Goal: Information Seeking & Learning: Find contact information

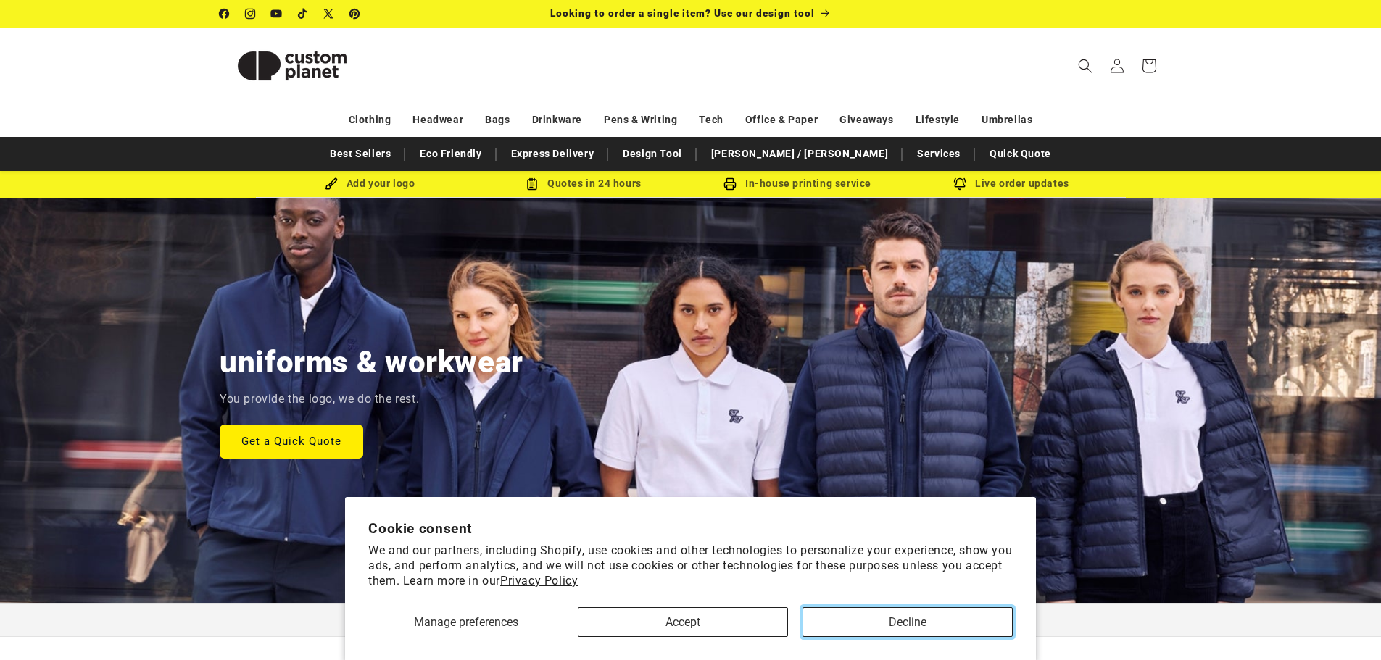
click at [868, 619] on button "Decline" at bounding box center [907, 622] width 210 height 30
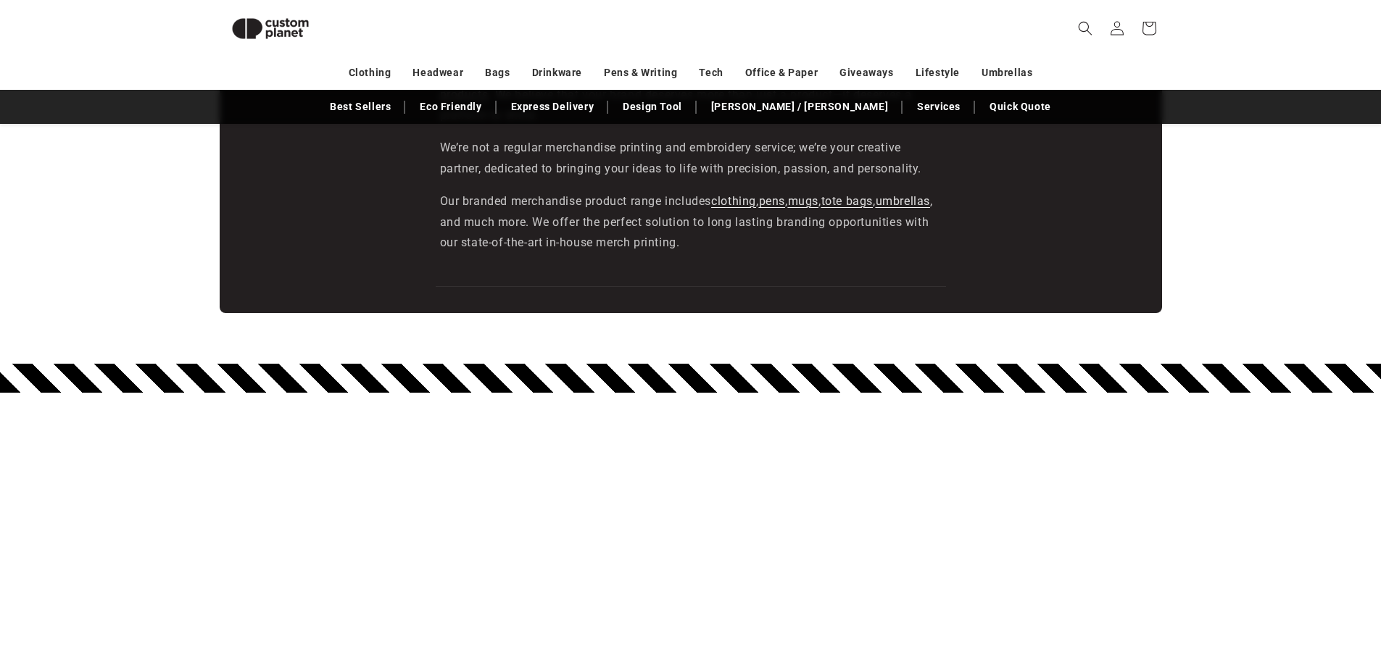
scroll to position [2551, 0]
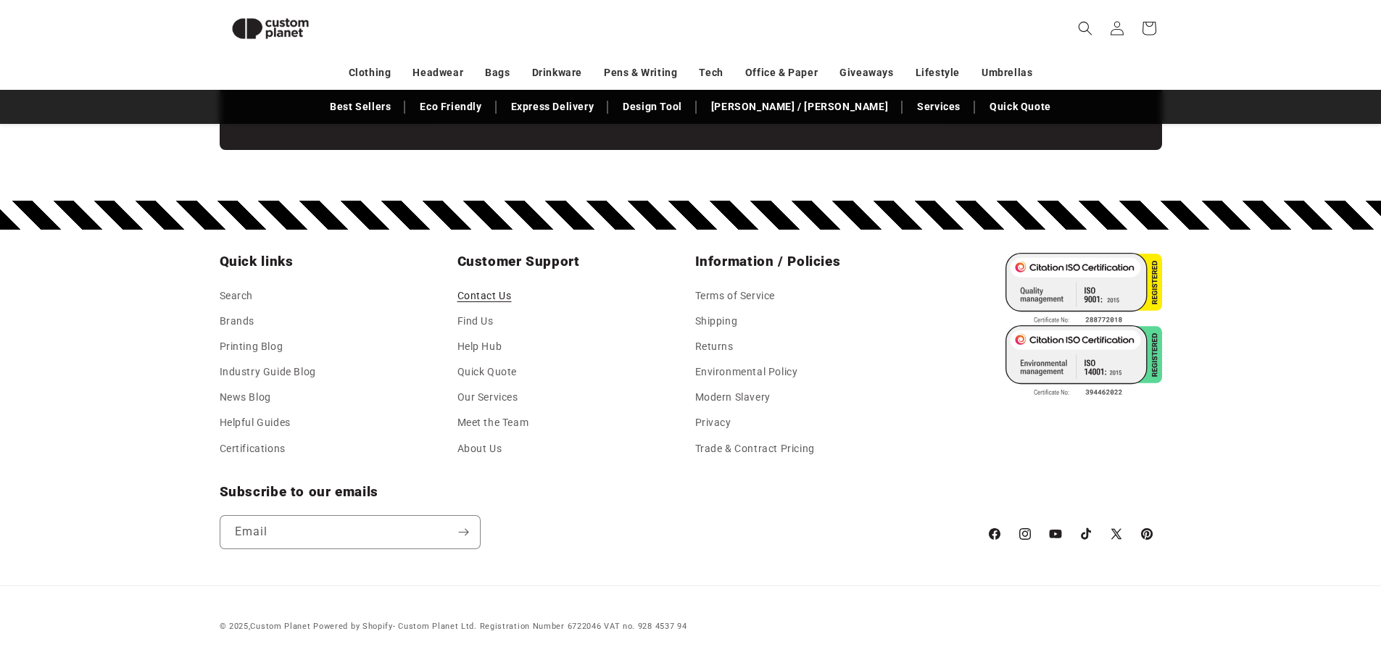
click at [496, 296] on link "Contact Us" at bounding box center [484, 298] width 54 height 22
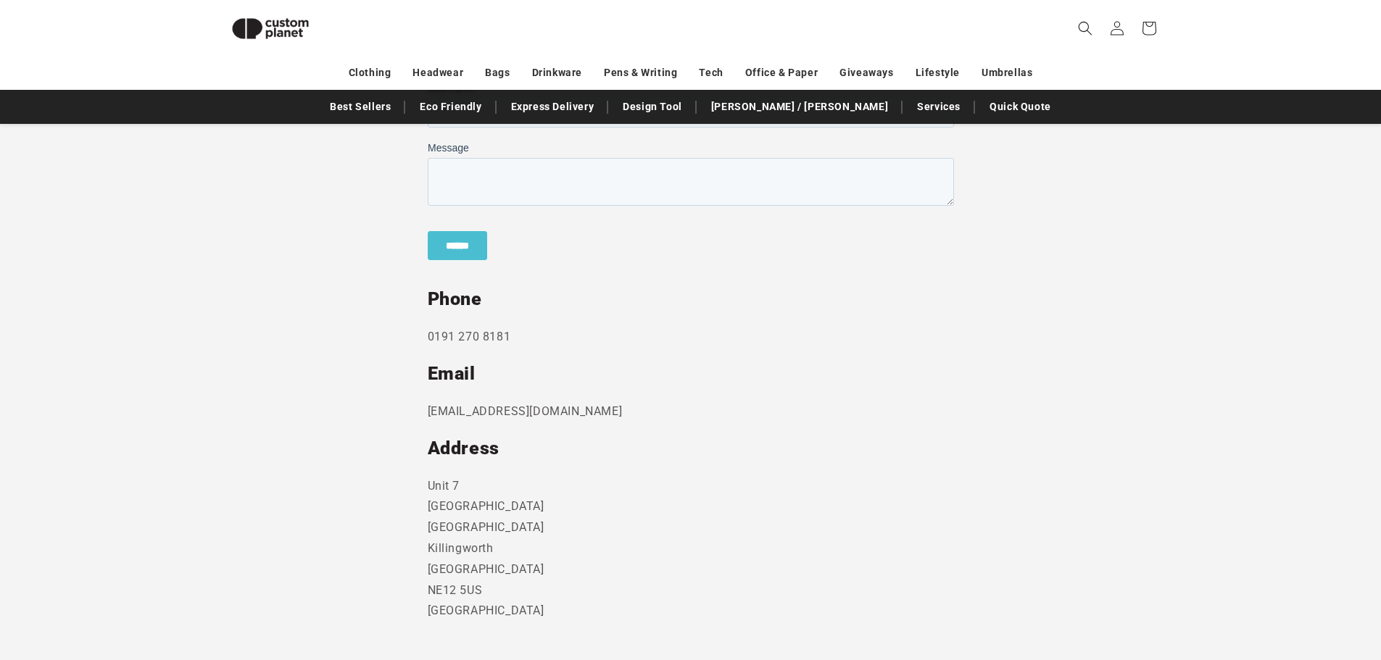
scroll to position [633, 0]
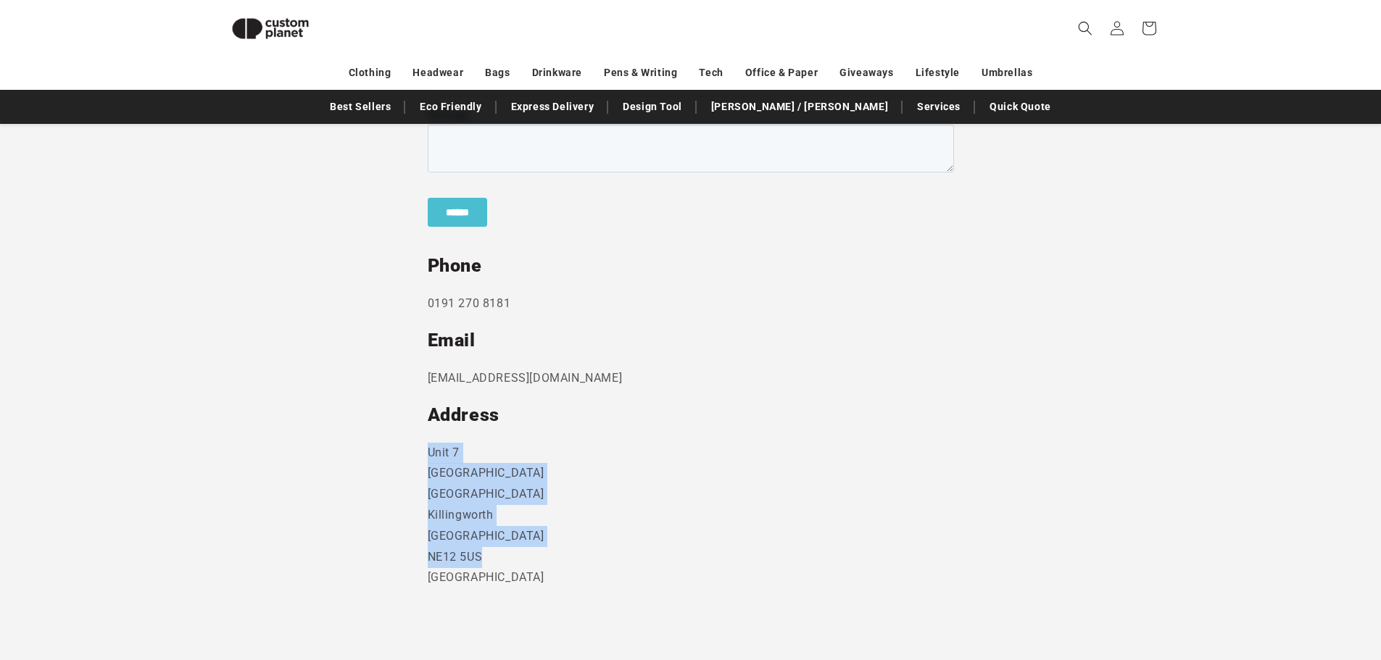
drag, startPoint x: 490, startPoint y: 555, endPoint x: 425, endPoint y: 457, distance: 117.6
click at [425, 457] on section "Send us a message and someone will get back to you within 24 hours. Phone 0191 …" at bounding box center [690, 266] width 1381 height 791
copy p "Unit 7 Strand Business Centre Camperdown Ind Est Killingworth Newcastle Upon Ty…"
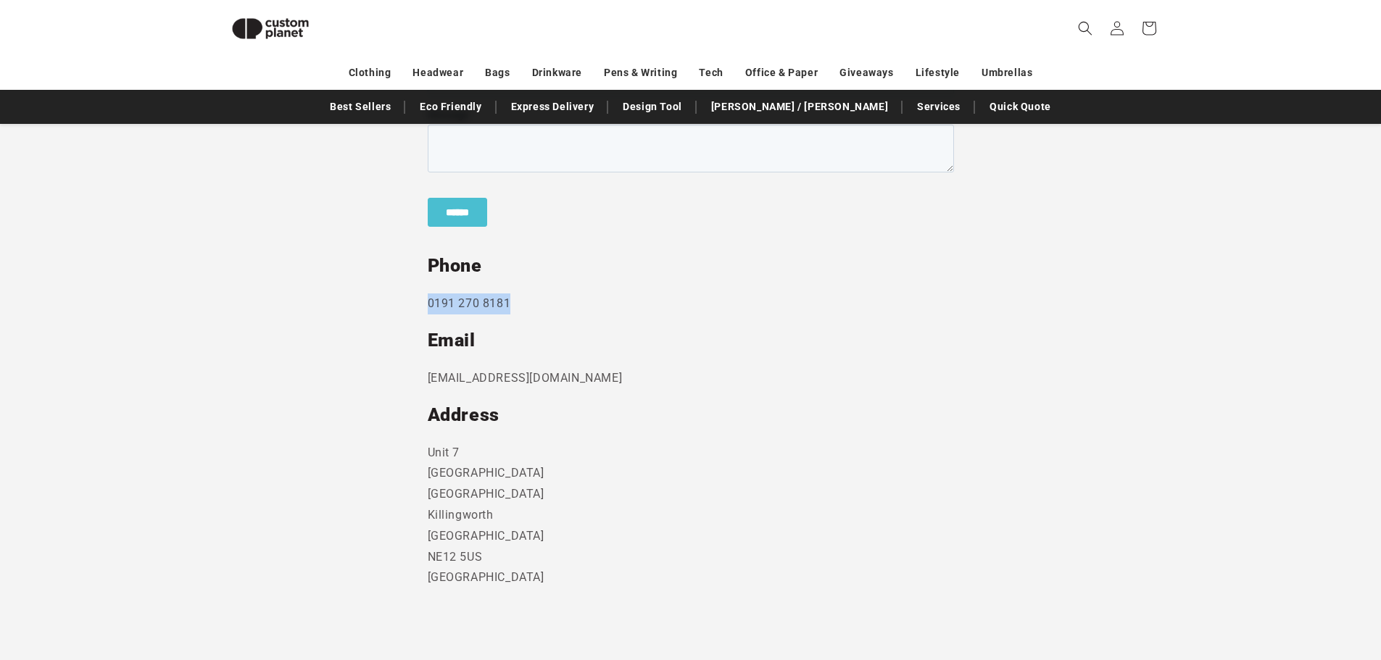
drag, startPoint x: 510, startPoint y: 299, endPoint x: 400, endPoint y: 302, distance: 110.2
click at [400, 302] on section "Send us a message and someone will get back to you within 24 hours. Phone 0191 …" at bounding box center [690, 266] width 1381 height 791
copy p "0191 270 8181"
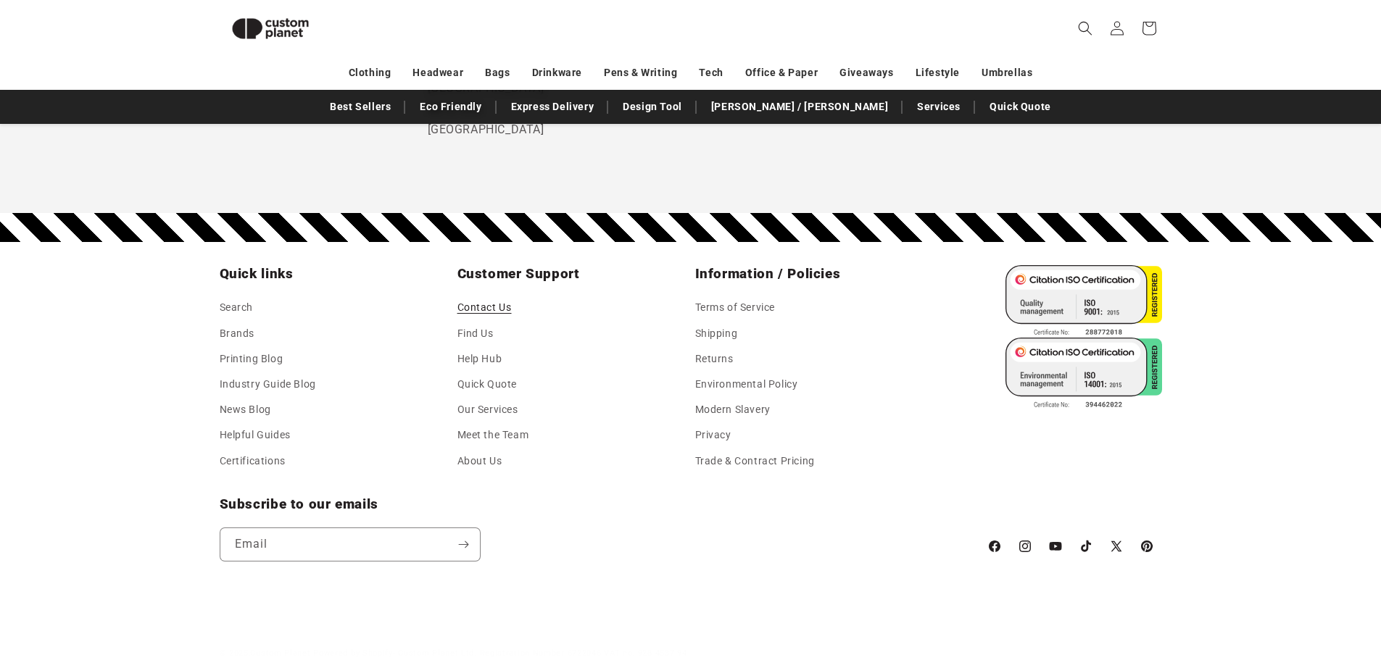
scroll to position [1094, 0]
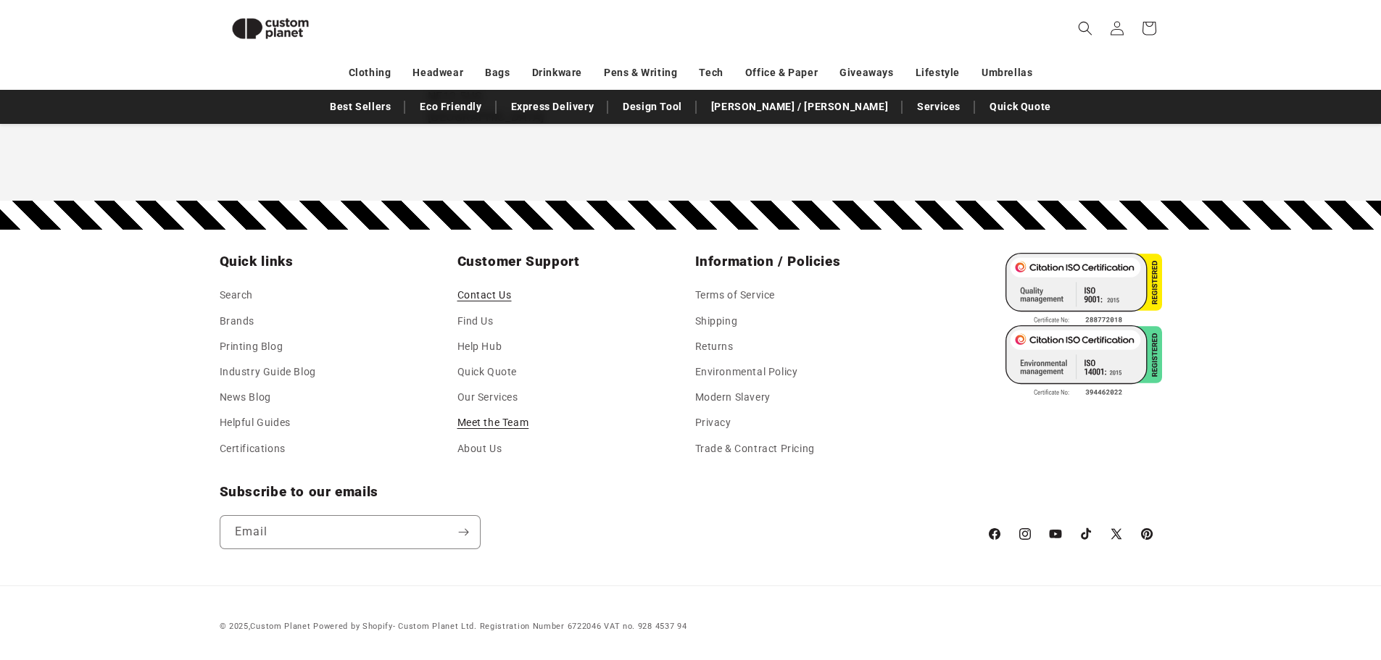
click at [494, 422] on link "Meet the Team" at bounding box center [493, 422] width 72 height 25
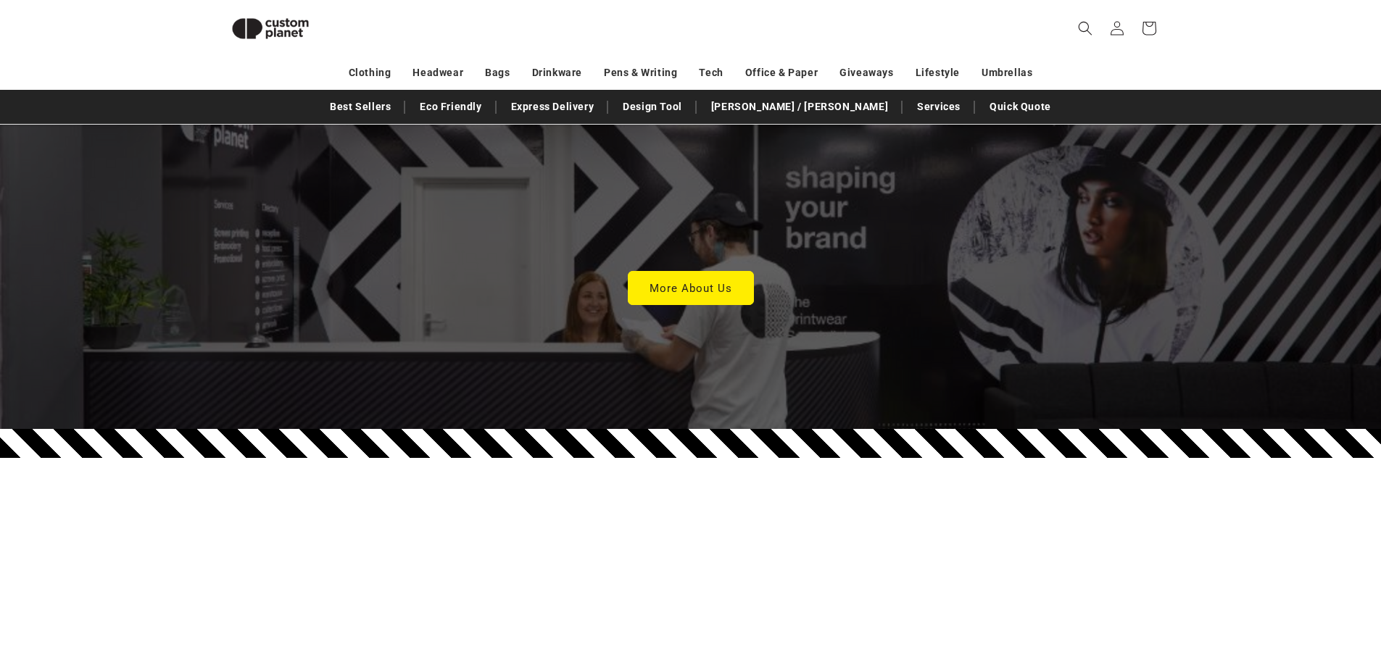
scroll to position [4197, 0]
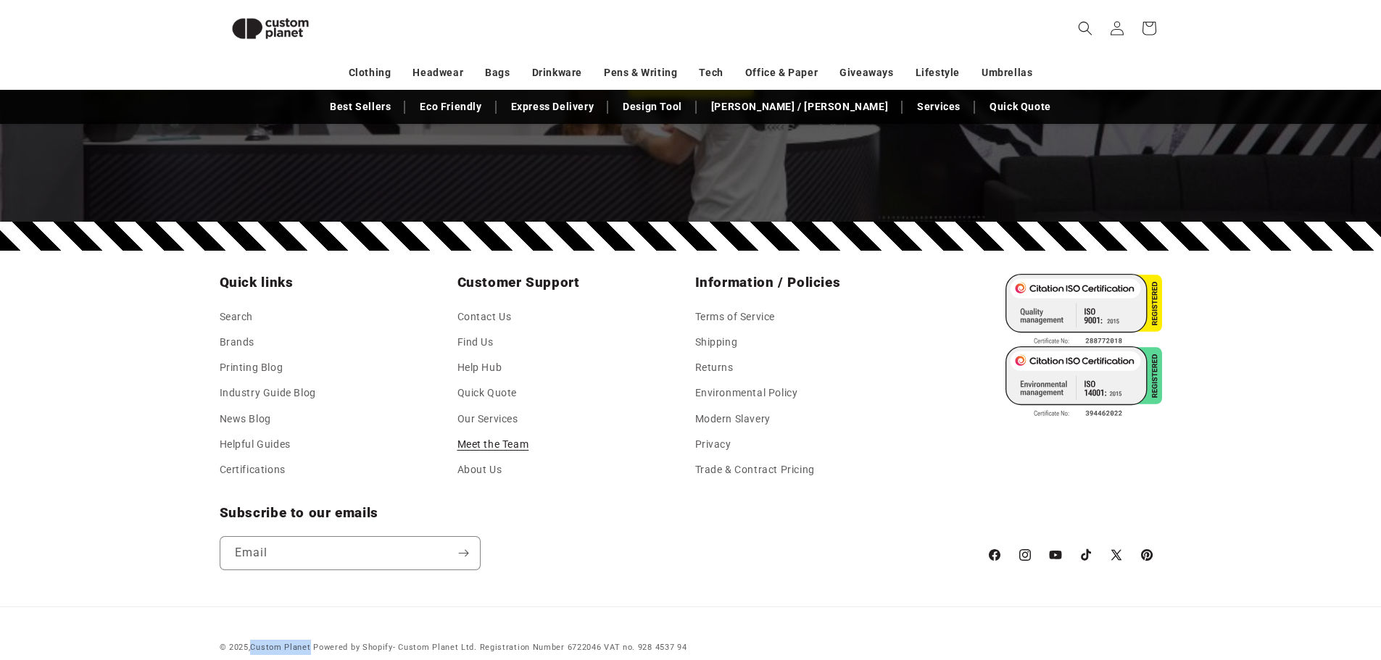
drag, startPoint x: 313, startPoint y: 625, endPoint x: 252, endPoint y: 625, distance: 61.6
click at [252, 640] on div "© 2025, Custom Planet Powered by Shopify - Custom Planet Ltd. Registration Numb…" at bounding box center [453, 647] width 467 height 15
copy small "Custom Planet"
click at [504, 308] on link "Contact Us" at bounding box center [484, 319] width 54 height 22
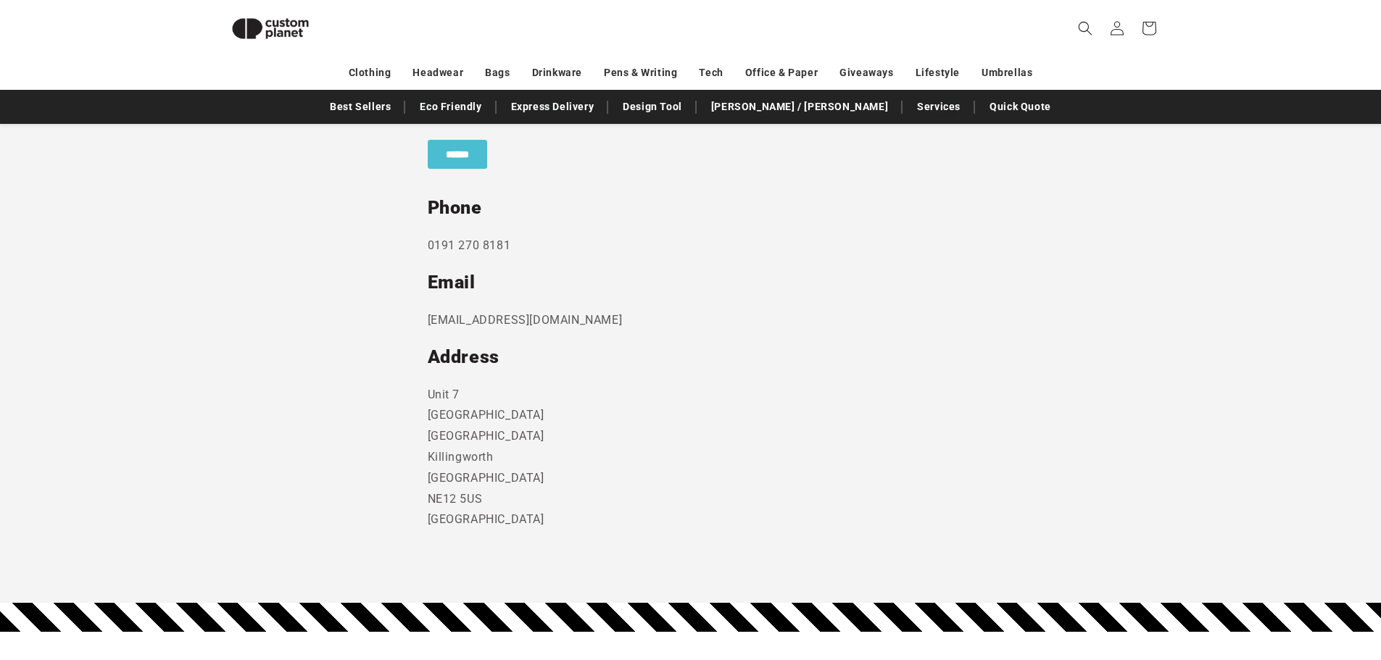
scroll to position [705, 0]
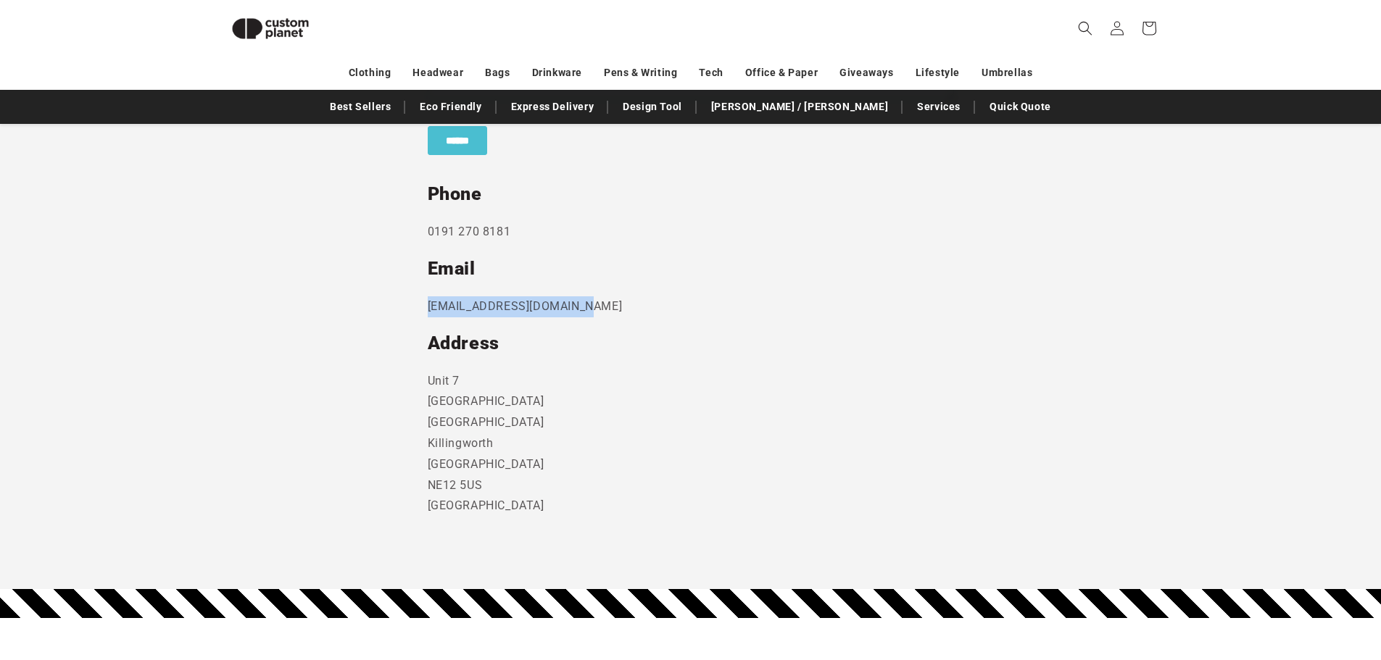
drag, startPoint x: 581, startPoint y: 309, endPoint x: 426, endPoint y: 314, distance: 154.5
click at [426, 314] on section "Send us a message and someone will get back to you within 24 hours. Phone 0191 …" at bounding box center [690, 194] width 1381 height 791
copy p "sales@customplanet.co.uk"
